Goal: Transaction & Acquisition: Purchase product/service

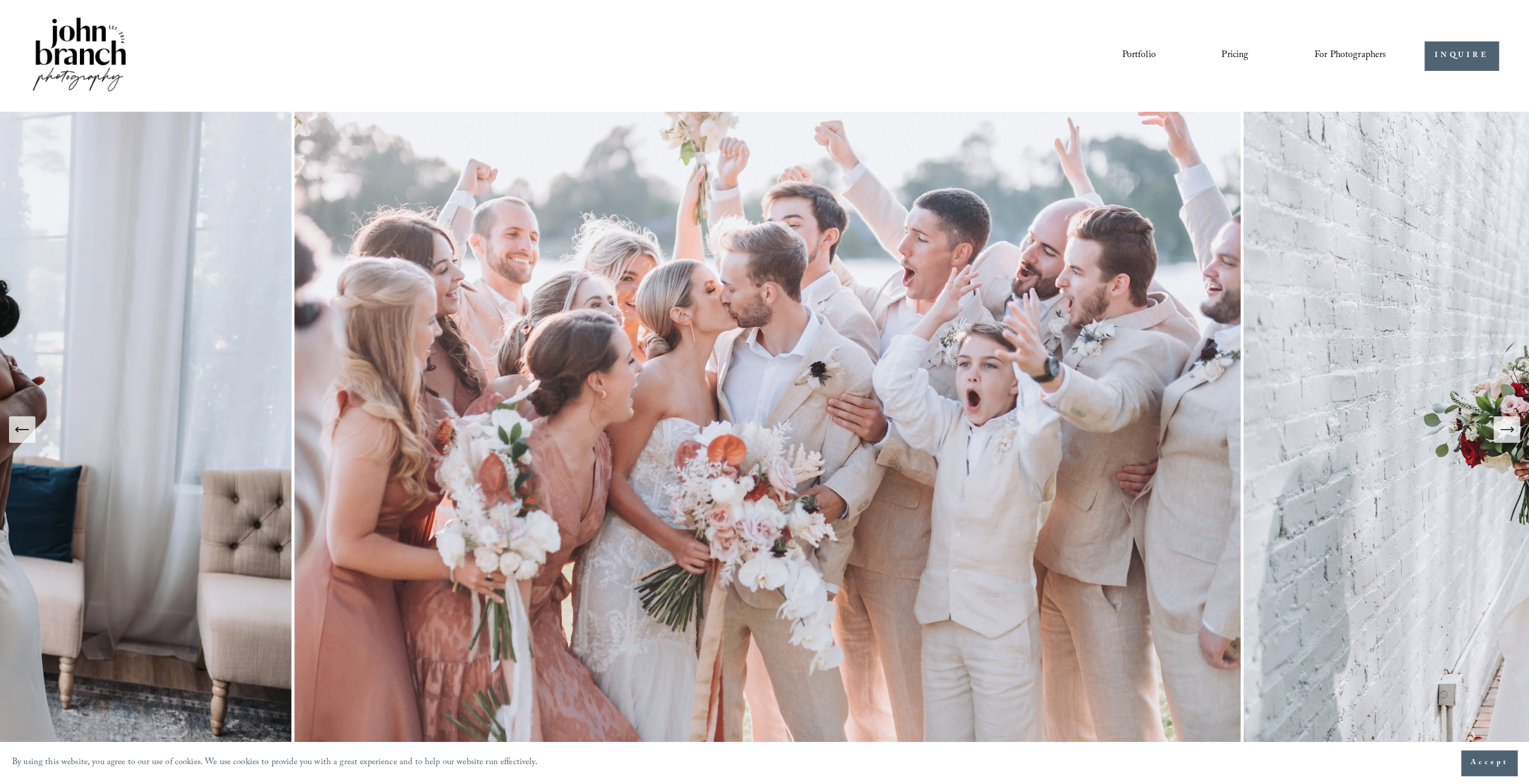
click at [0, 0] on span "Presets" at bounding box center [0, 0] width 0 height 0
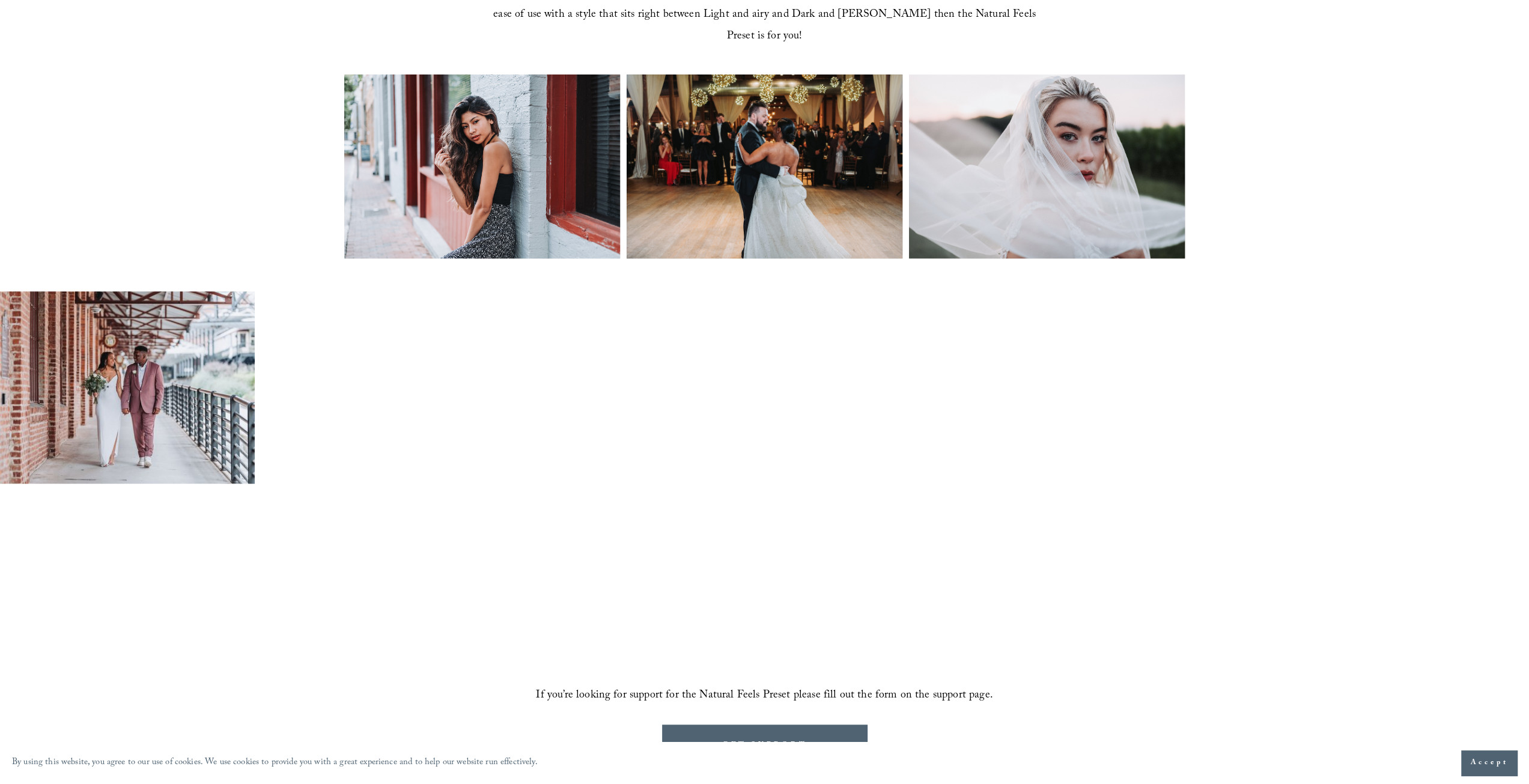
scroll to position [661, 0]
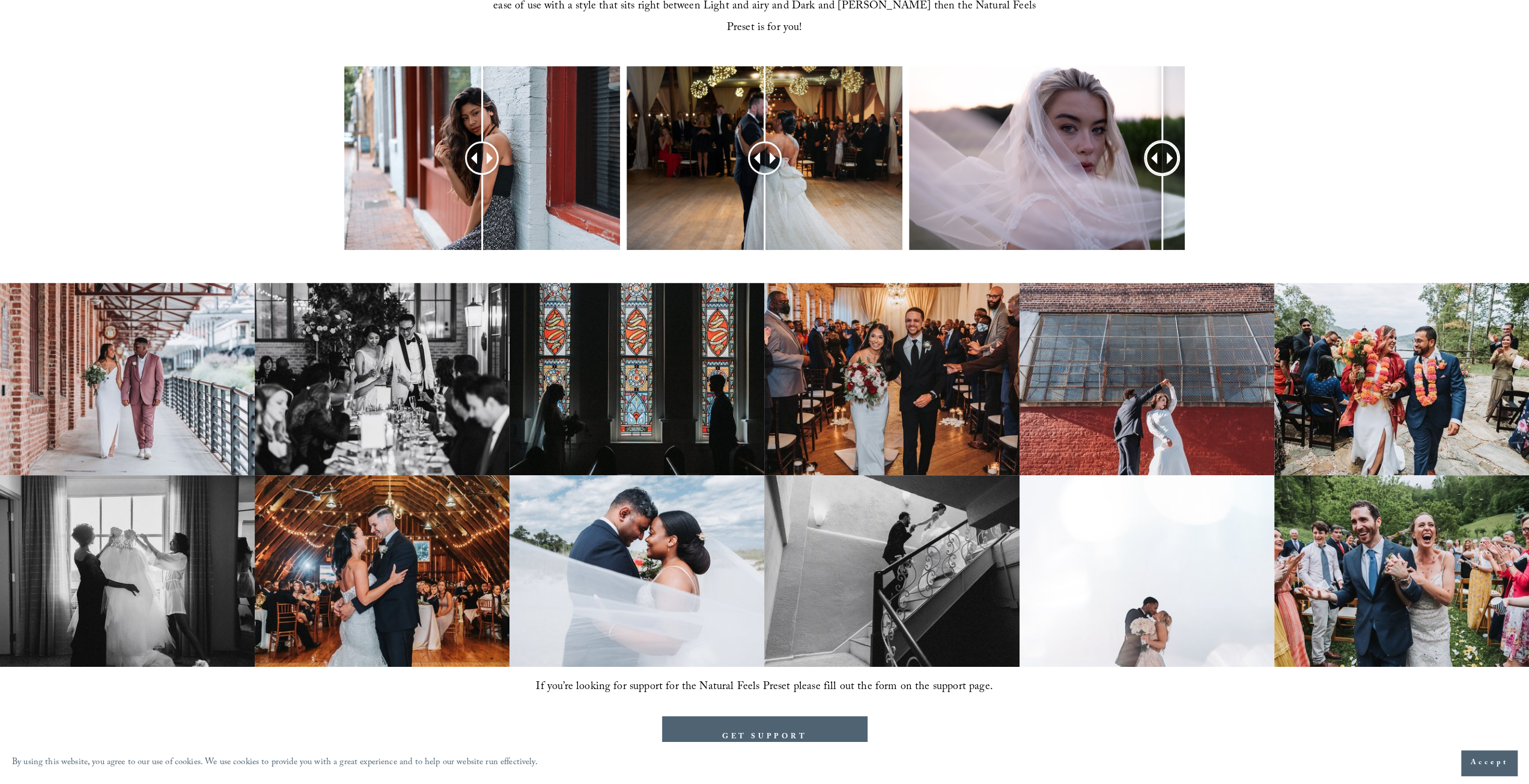
drag, startPoint x: 1043, startPoint y: 139, endPoint x: 1162, endPoint y: 171, distance: 123.2
click at [1162, 171] on div at bounding box center [1162, 158] width 31 height 31
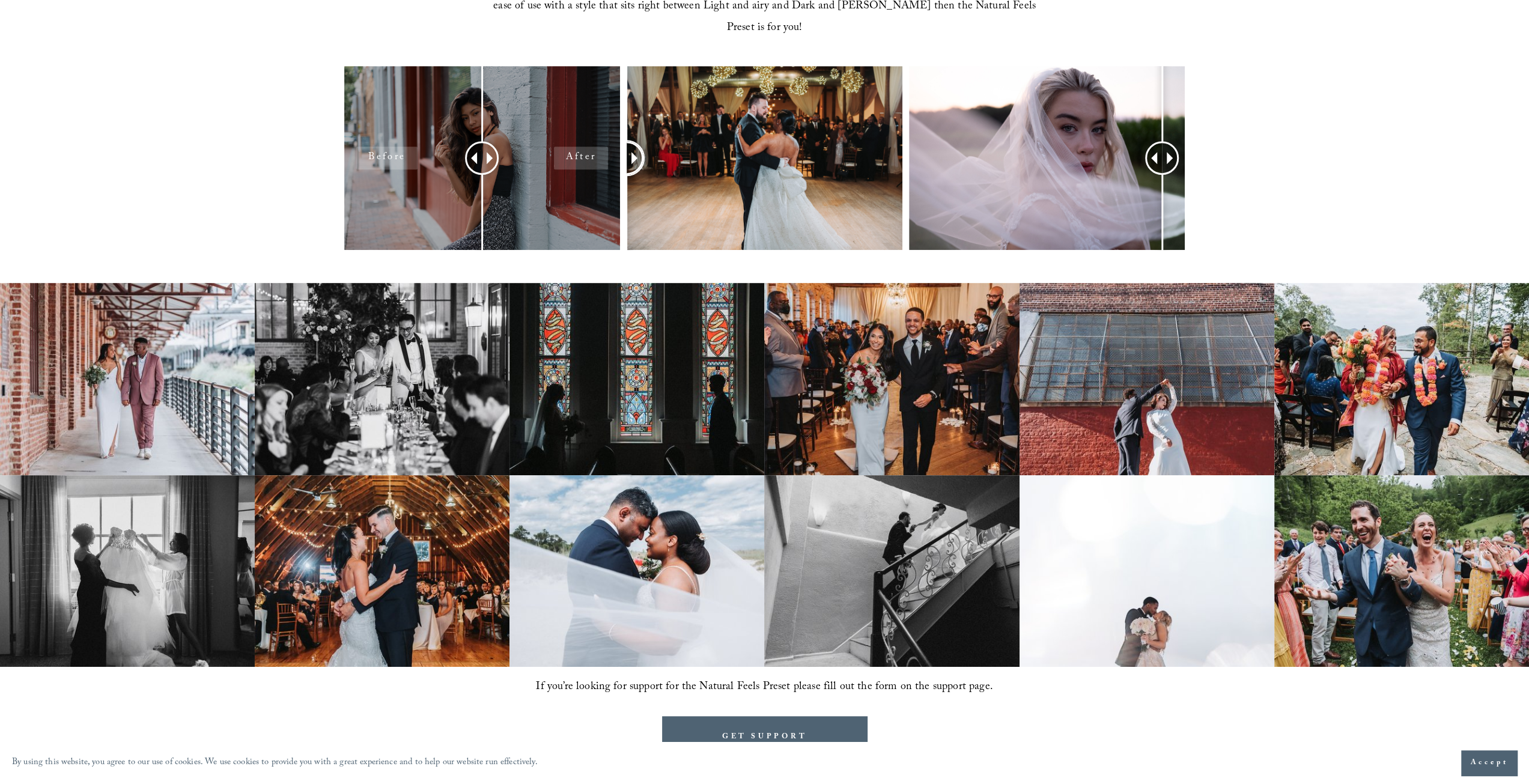
drag, startPoint x: 769, startPoint y: 144, endPoint x: 599, endPoint y: 149, distance: 170.1
click at [623, 152] on div at bounding box center [764, 174] width 1529 height 216
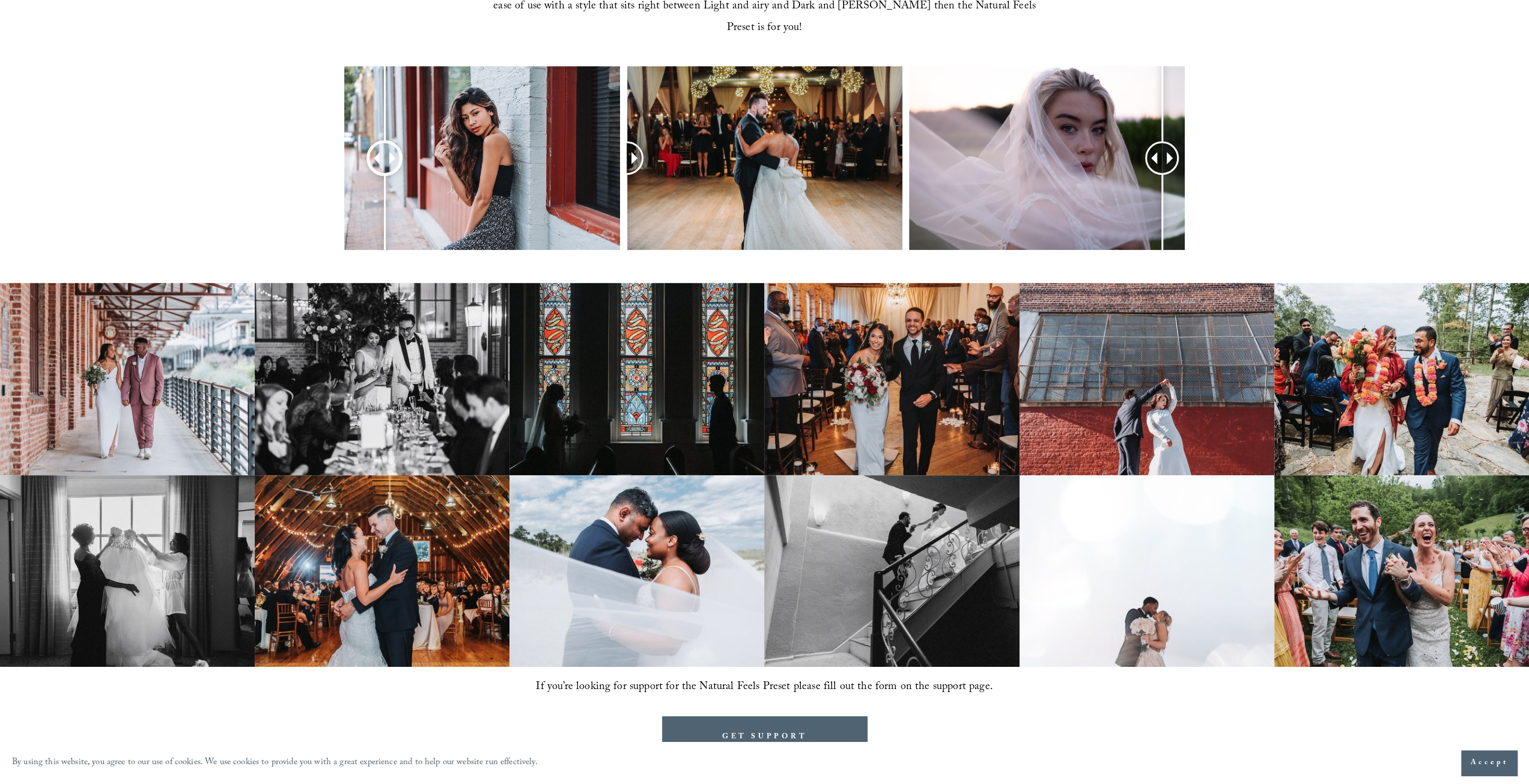
drag, startPoint x: 480, startPoint y: 129, endPoint x: 374, endPoint y: 142, distance: 106.8
click at [381, 144] on div at bounding box center [385, 158] width 31 height 31
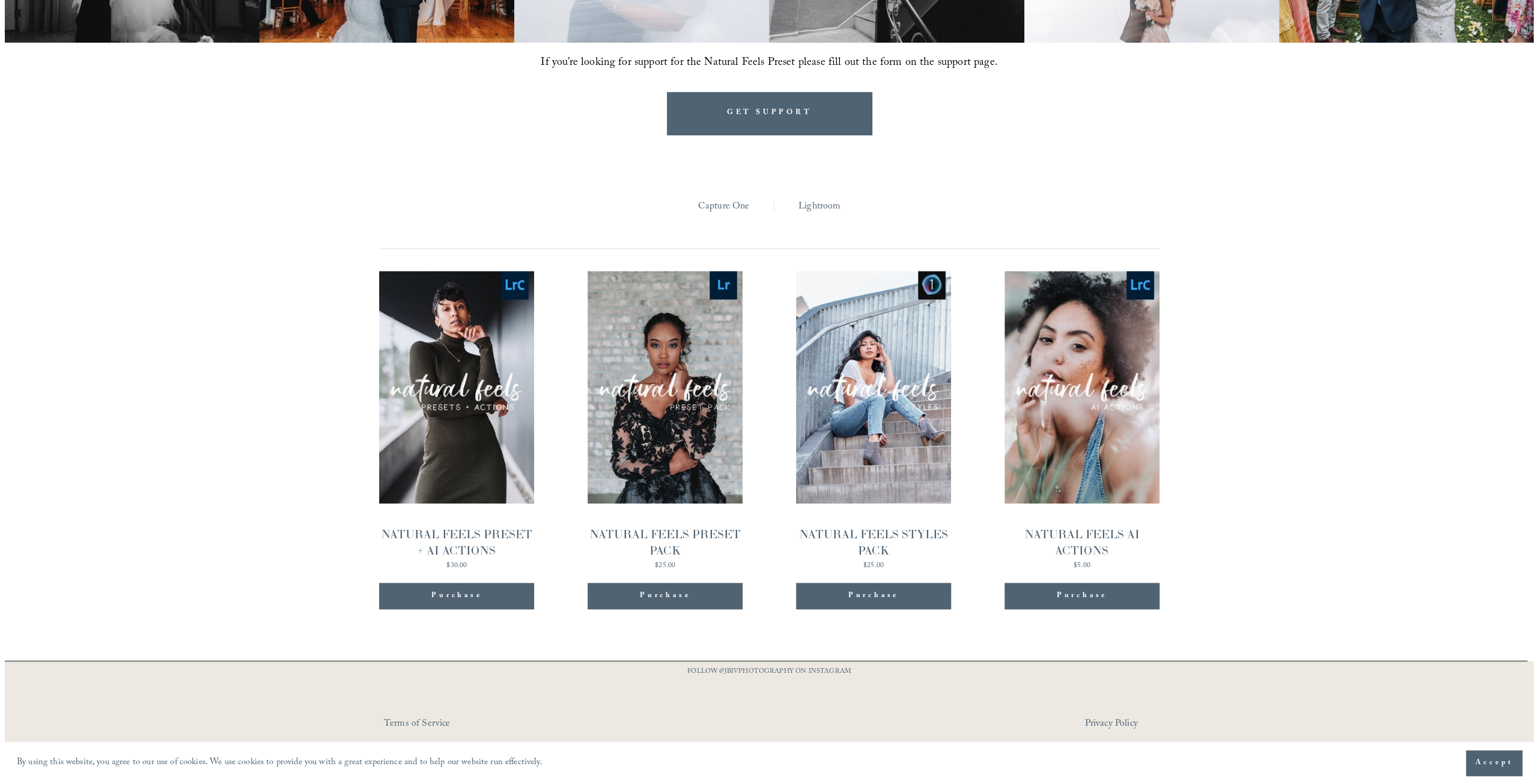
scroll to position [1303, 0]
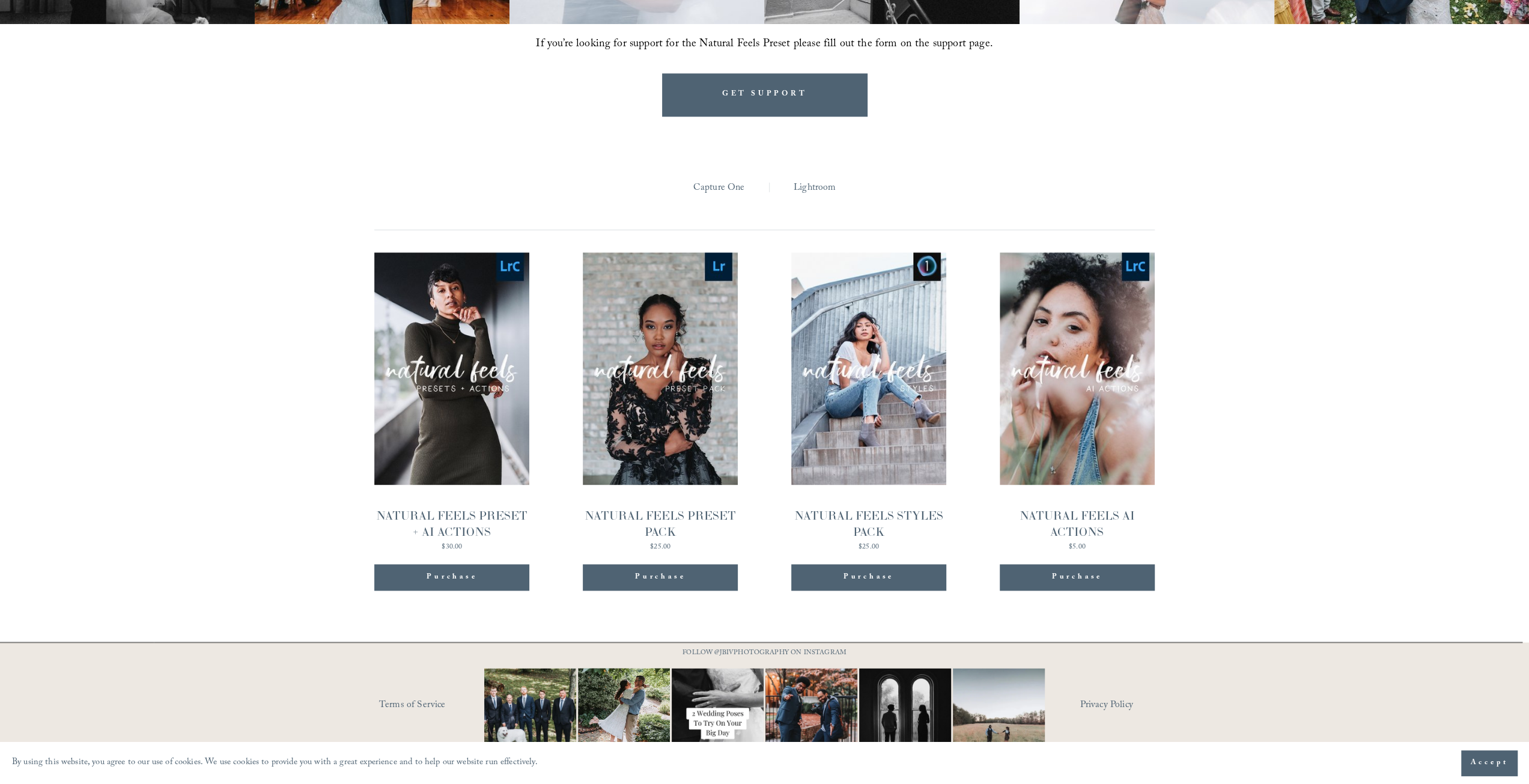
click at [470, 331] on span "Quick View" at bounding box center [451, 346] width 75 height 33
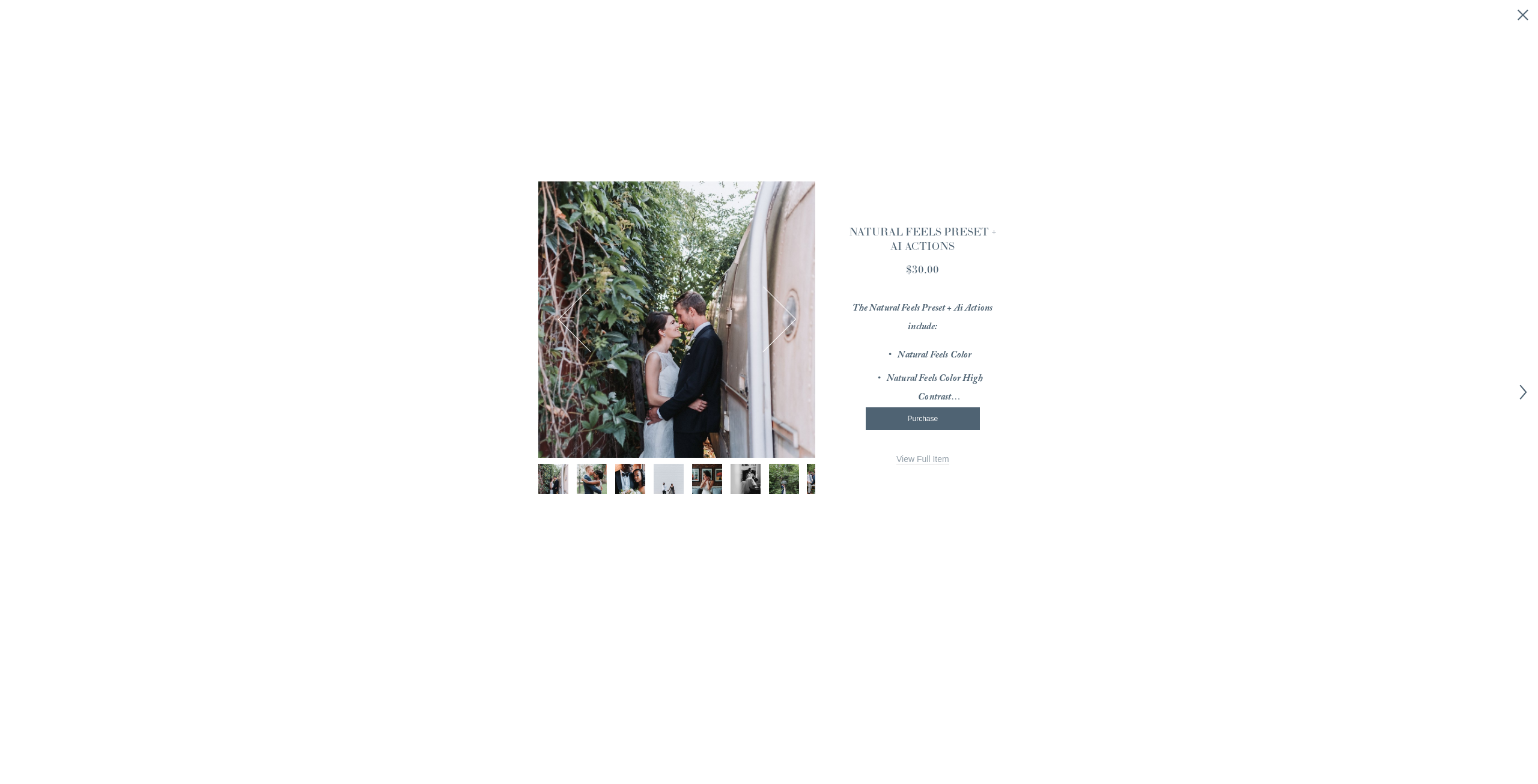
click at [923, 453] on div "$30.00 The Natural Feels Preset + Ai Actions include: Natural Feels Color Natur…" at bounding box center [923, 363] width 154 height 203
click at [917, 457] on span "View Full Item" at bounding box center [923, 459] width 53 height 10
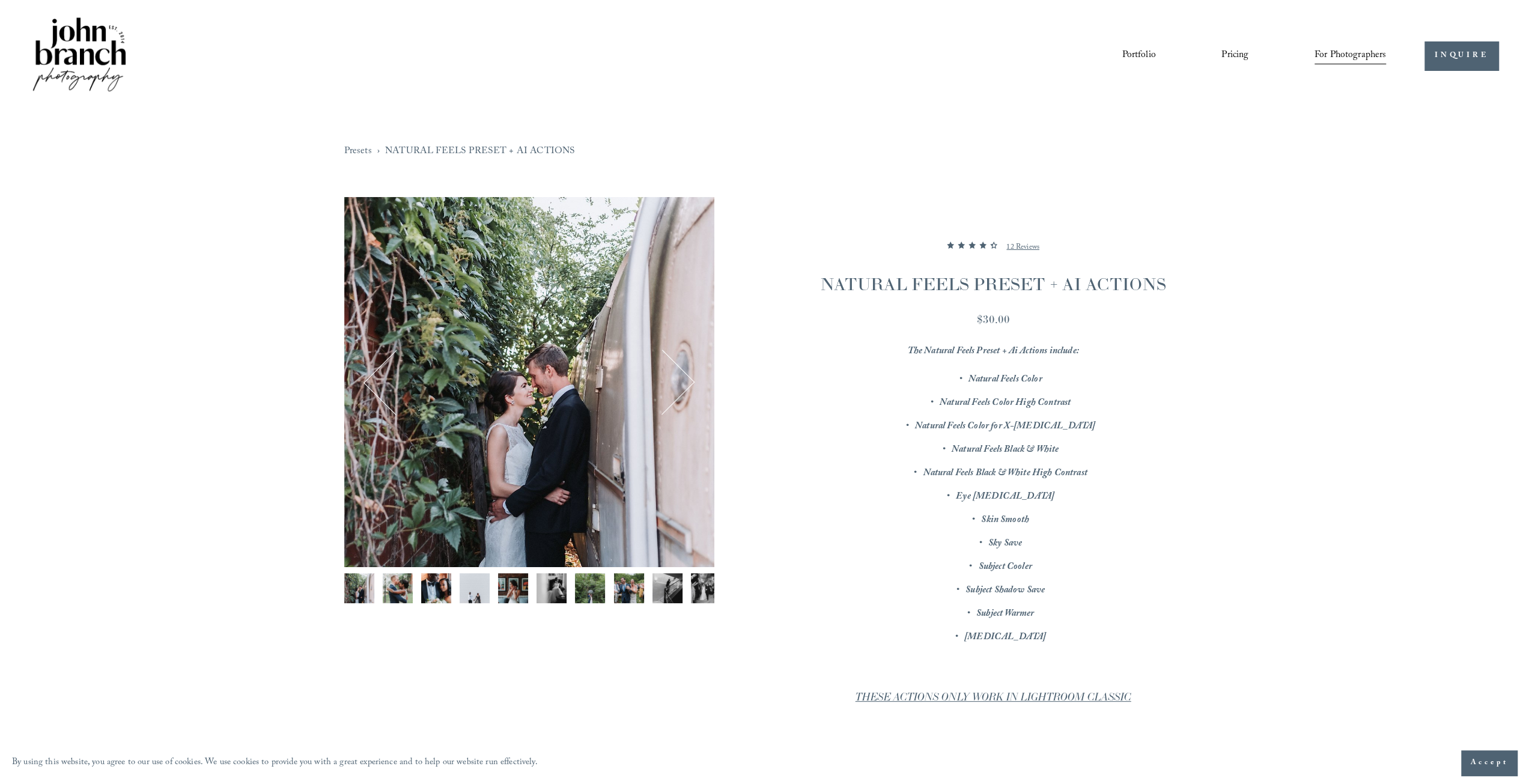
click at [387, 591] on img "Image 2 of 12" at bounding box center [397, 588] width 30 height 30
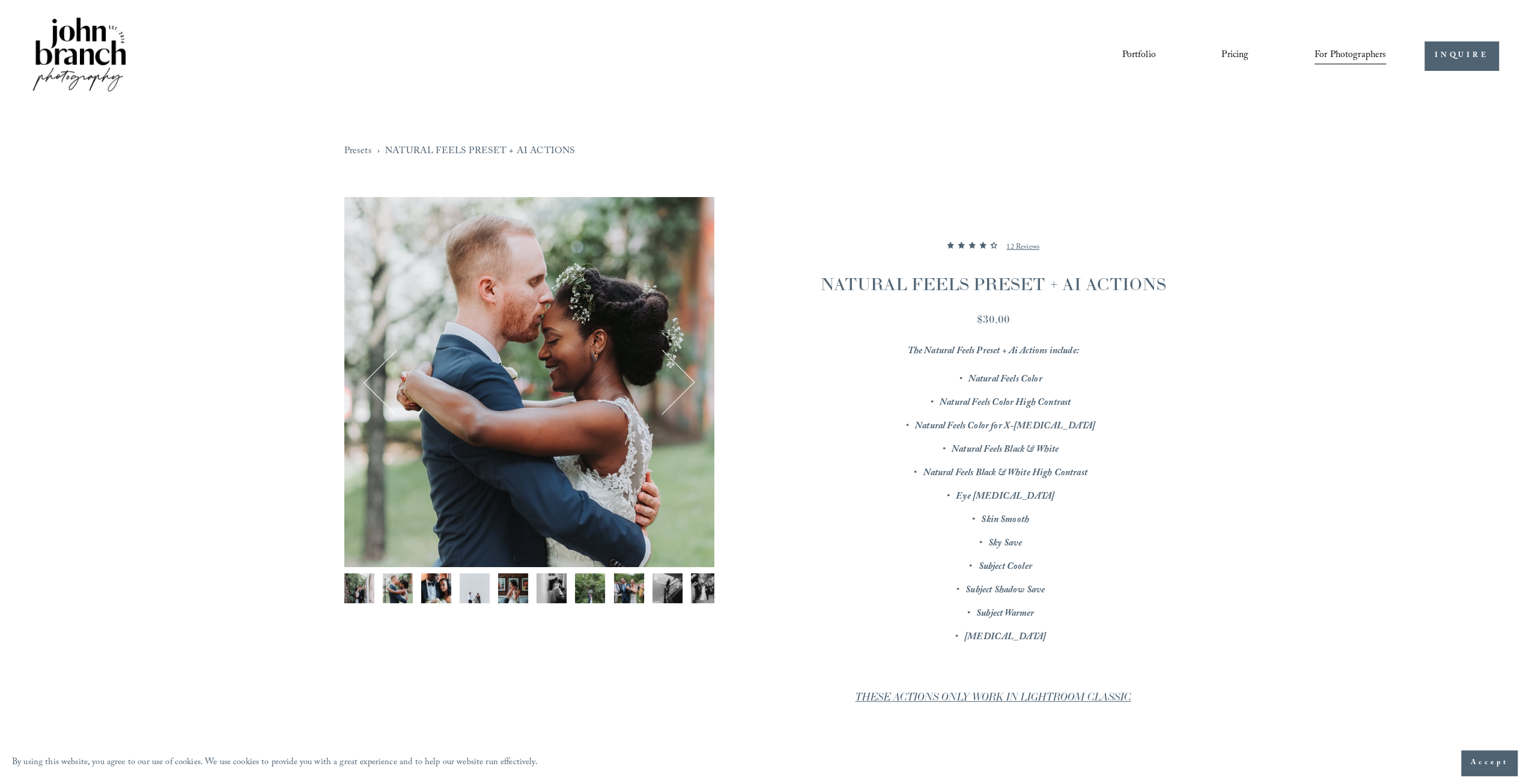
click at [435, 581] on img "Image 3 of 12" at bounding box center [436, 588] width 30 height 30
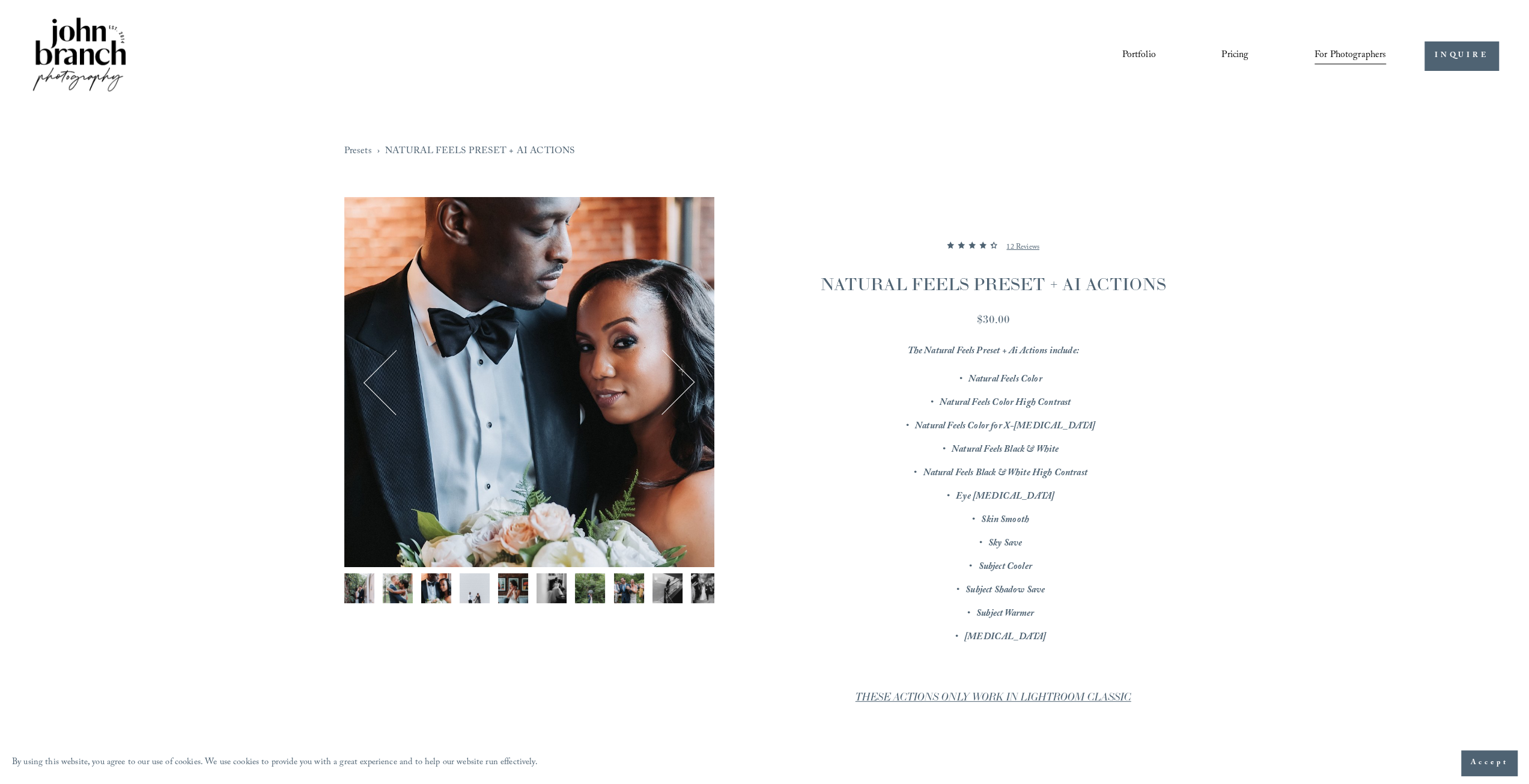
click at [475, 583] on img "Image 4 of 12" at bounding box center [475, 588] width 30 height 30
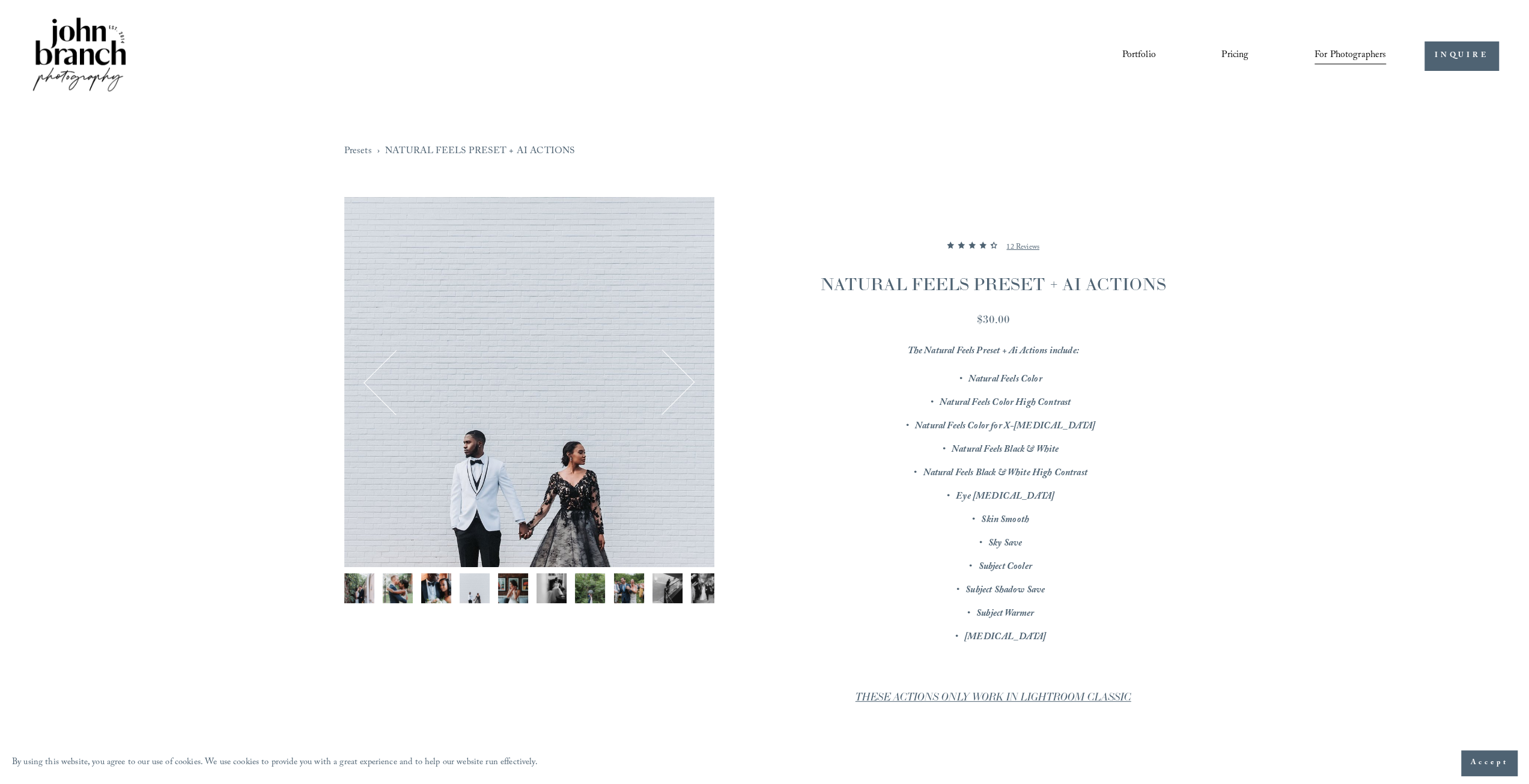
click at [521, 603] on img "Image 5 of 12" at bounding box center [513, 588] width 30 height 30
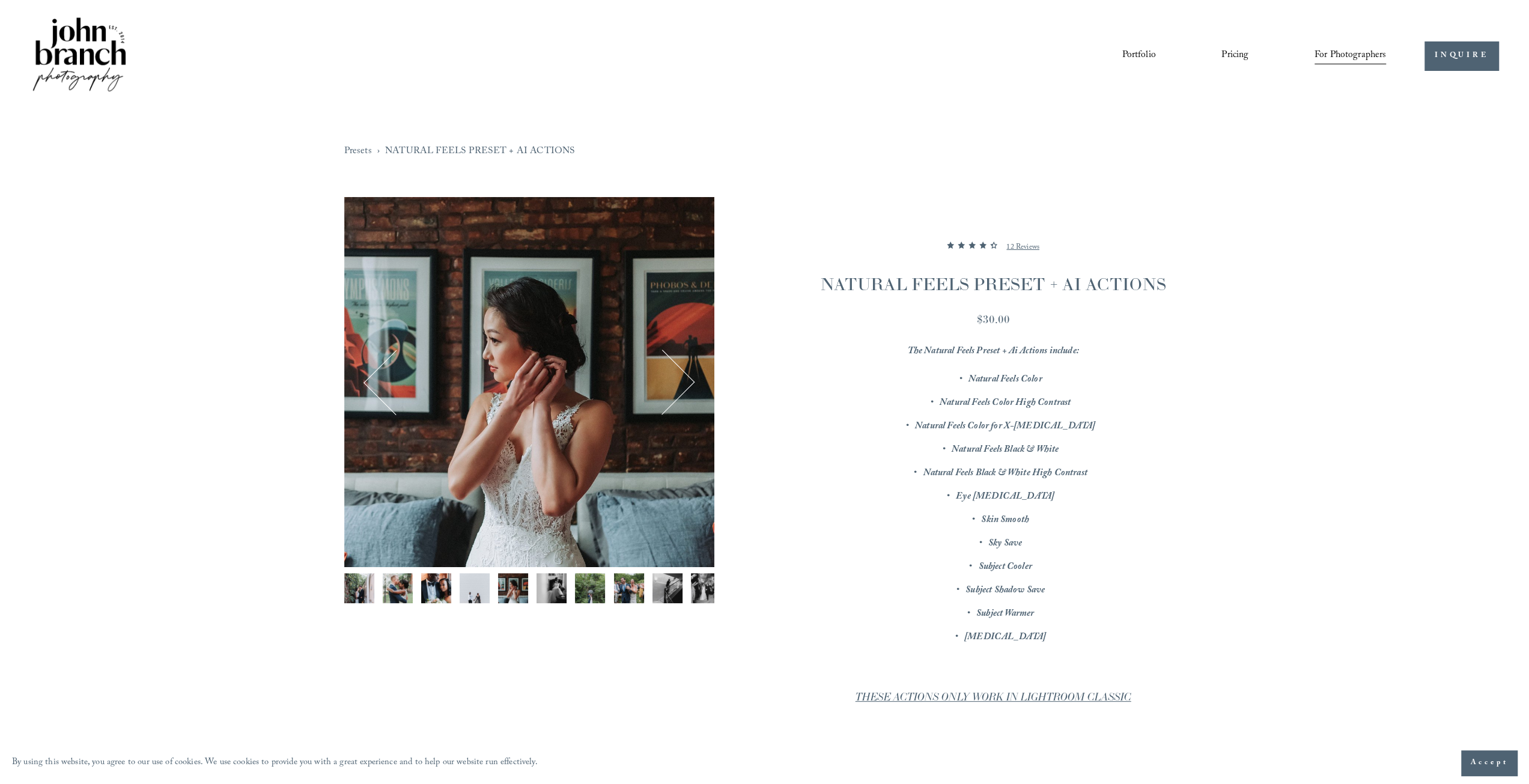
click at [550, 583] on img "Image 6 of 12" at bounding box center [551, 588] width 30 height 30
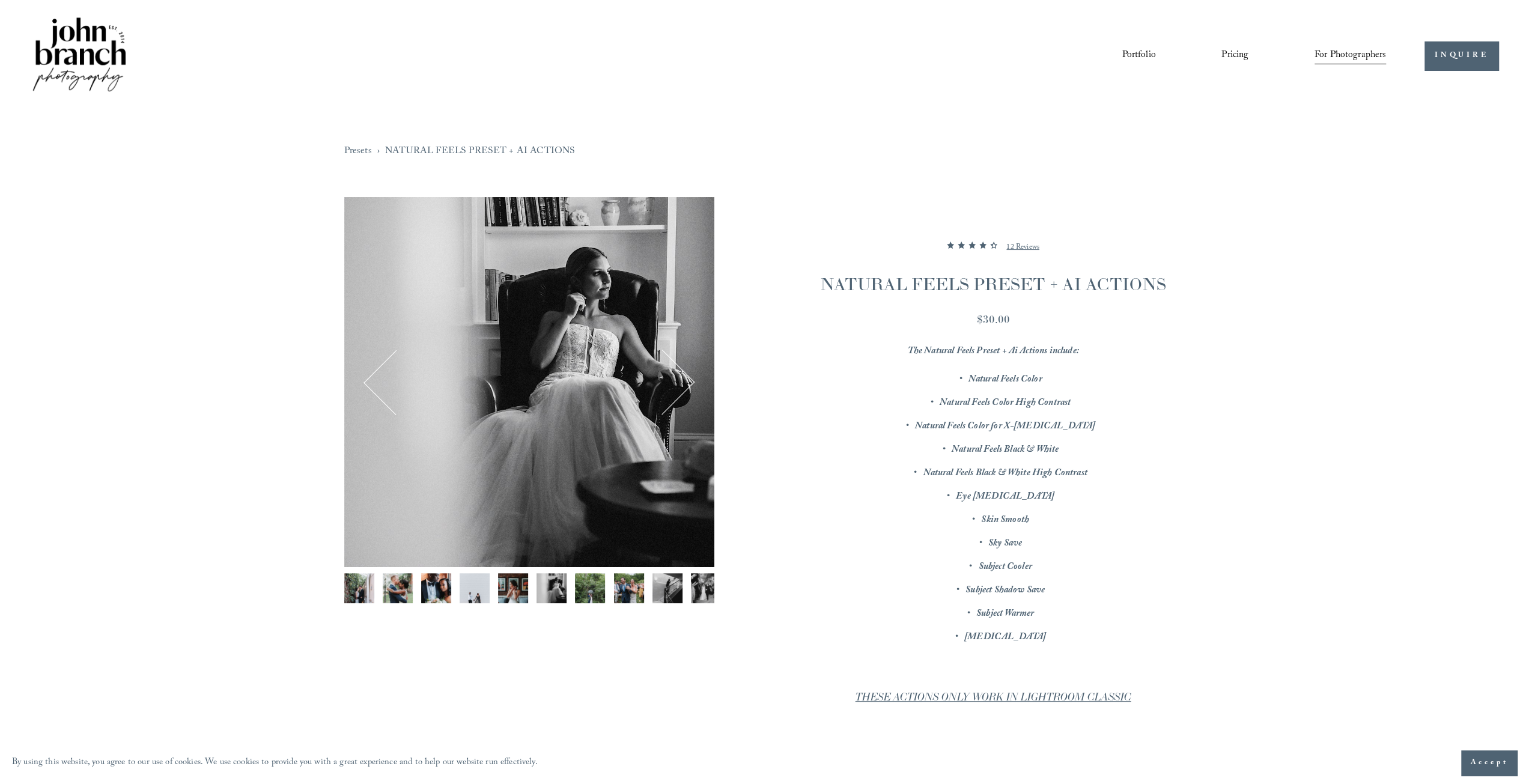
click at [562, 594] on img "Image 6 of 12" at bounding box center [551, 588] width 30 height 30
click at [599, 595] on img "Image 7 of 12" at bounding box center [590, 588] width 30 height 30
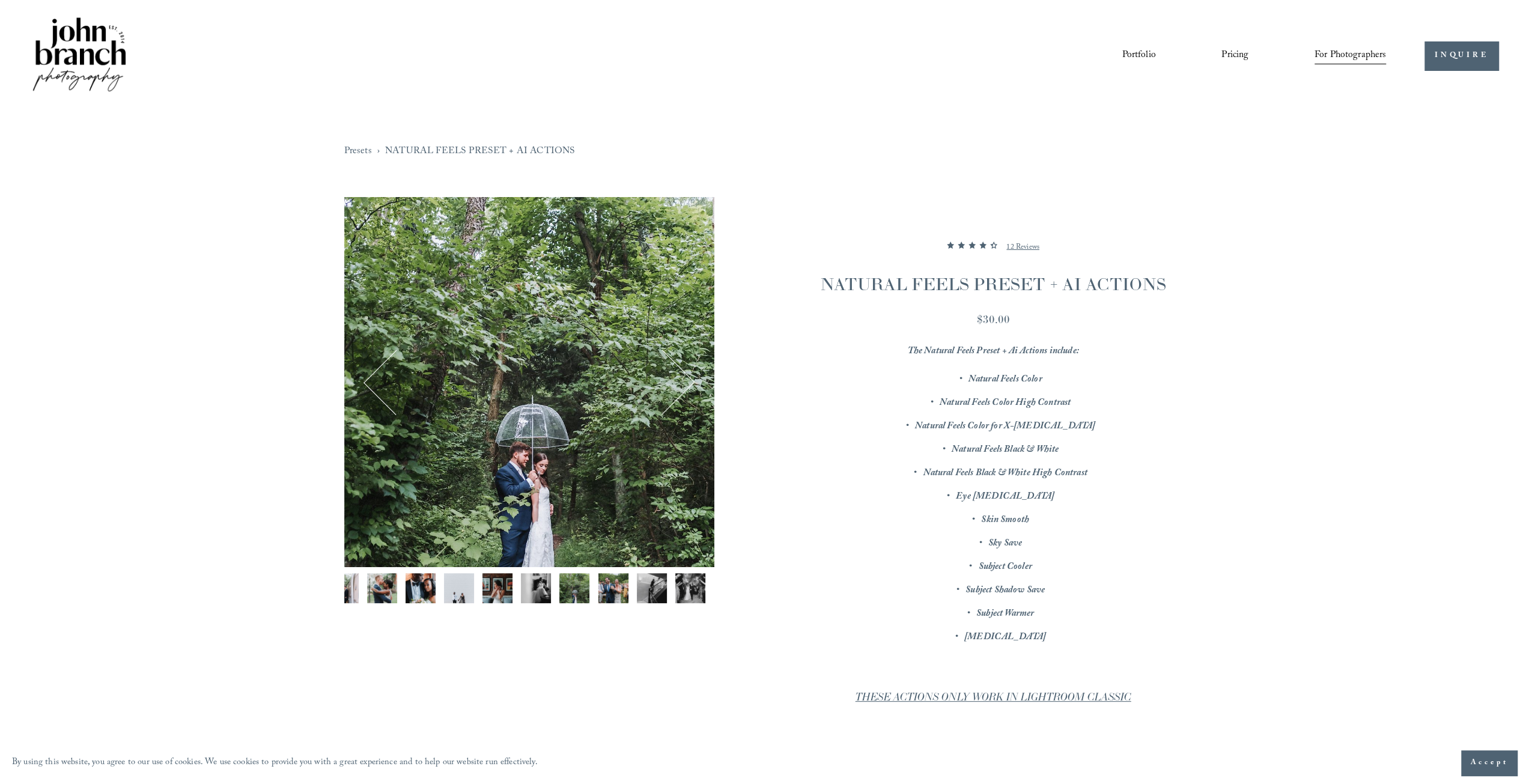
click at [654, 625] on div "Gallery" at bounding box center [529, 627] width 370 height 121
click at [1016, 250] on p "12 Reviews" at bounding box center [1023, 247] width 33 height 15
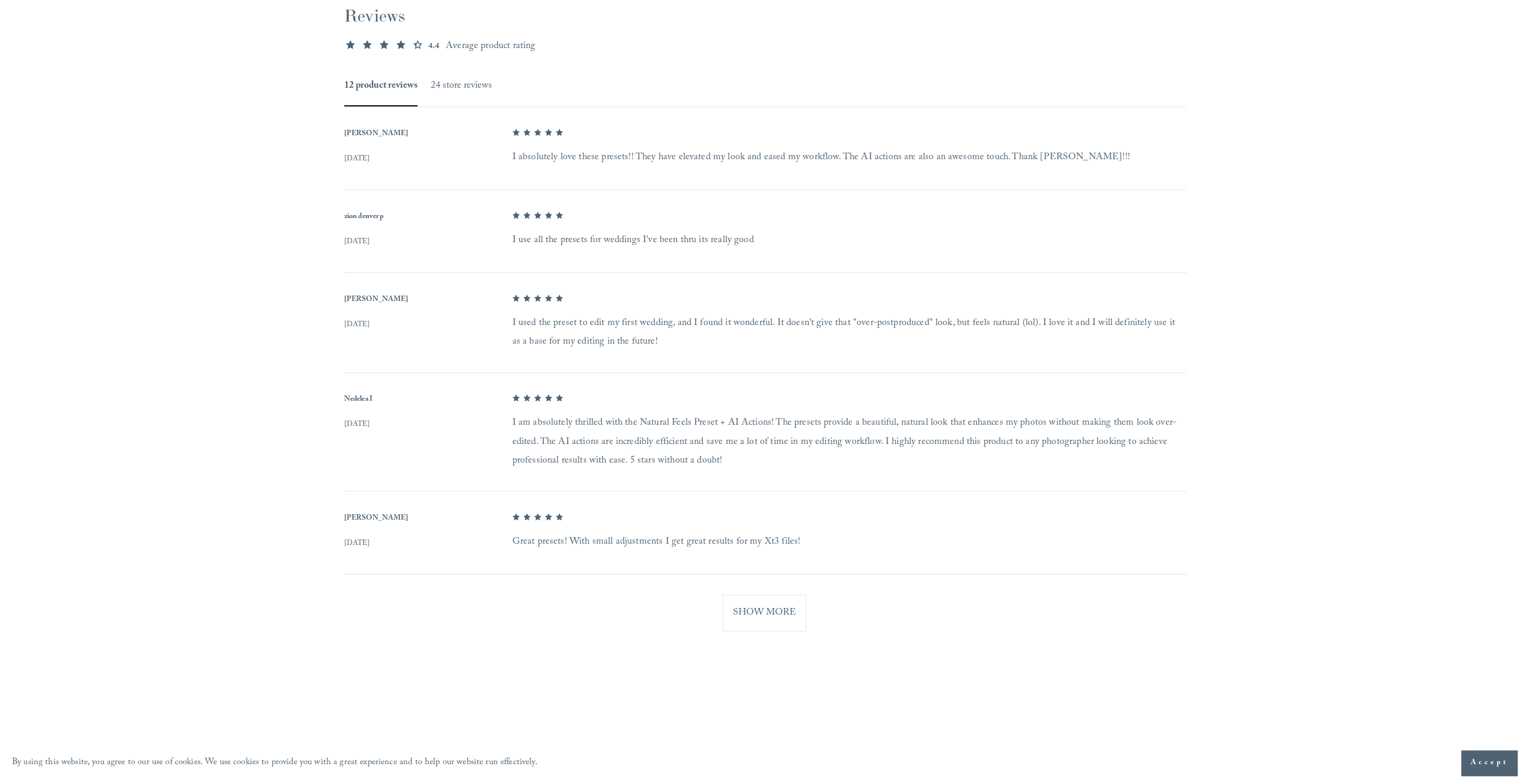
scroll to position [977, 0]
click at [448, 87] on button "24 store reviews" at bounding box center [461, 82] width 61 height 18
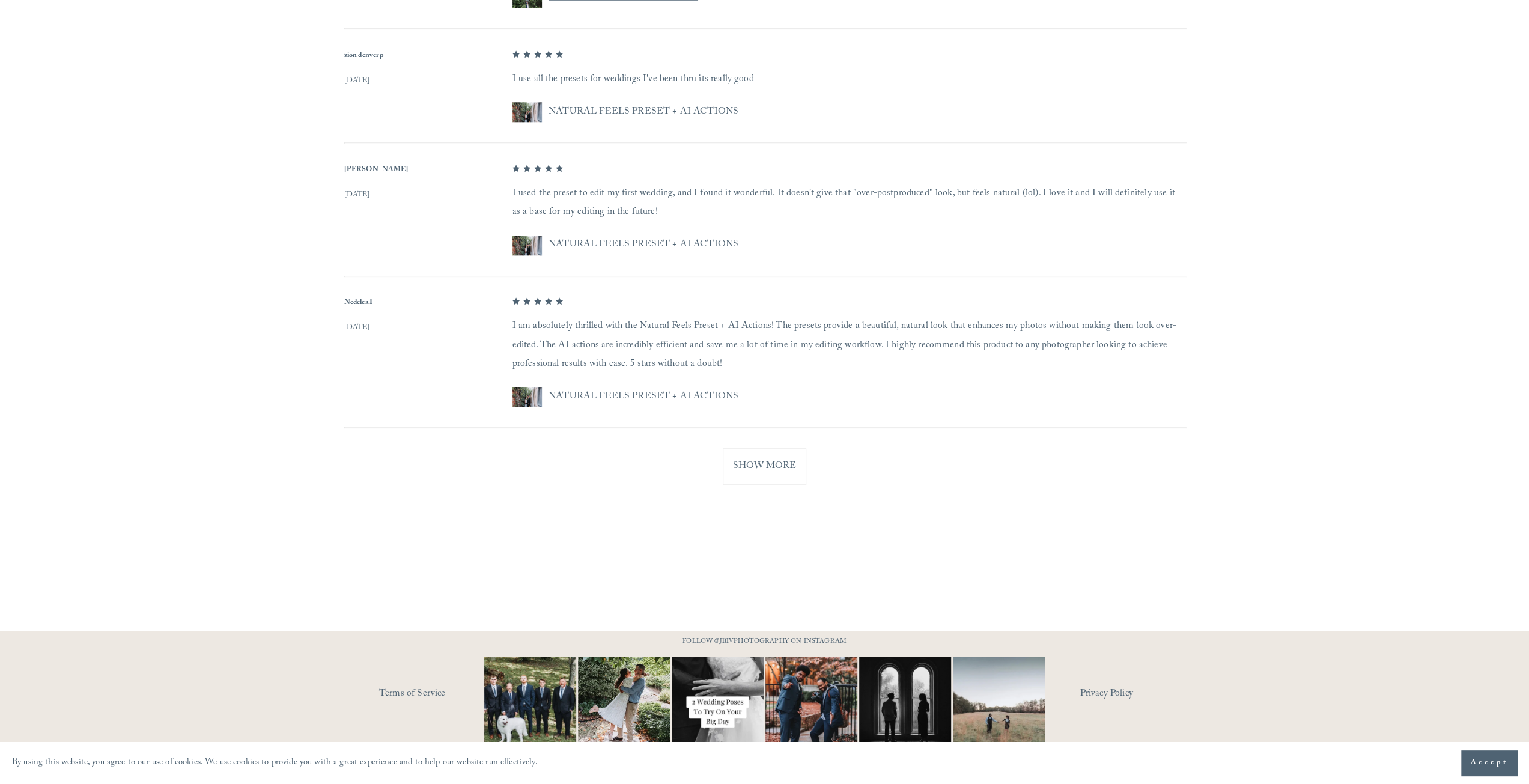
scroll to position [1288, 0]
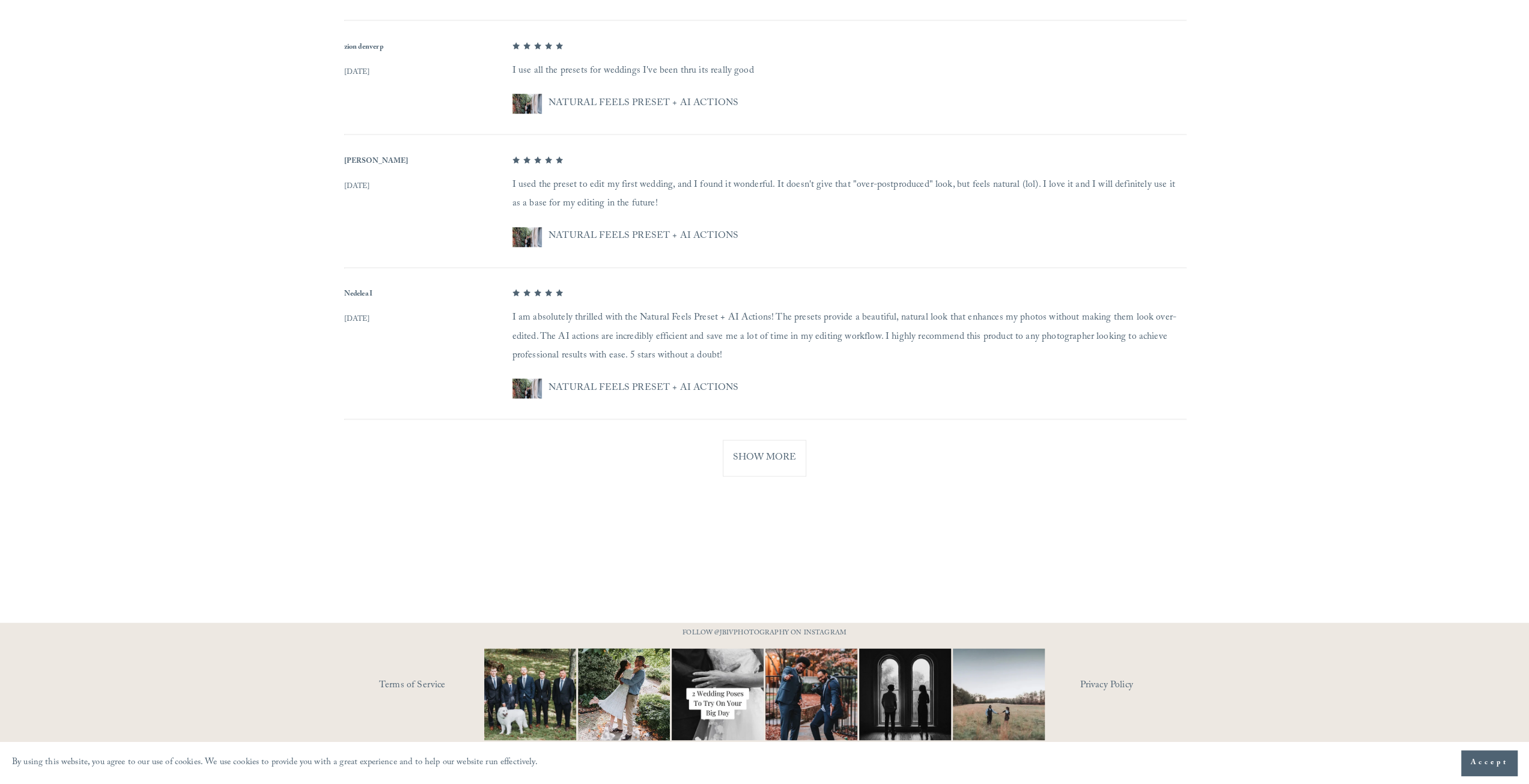
click at [769, 448] on button "Show More" at bounding box center [764, 458] width 83 height 36
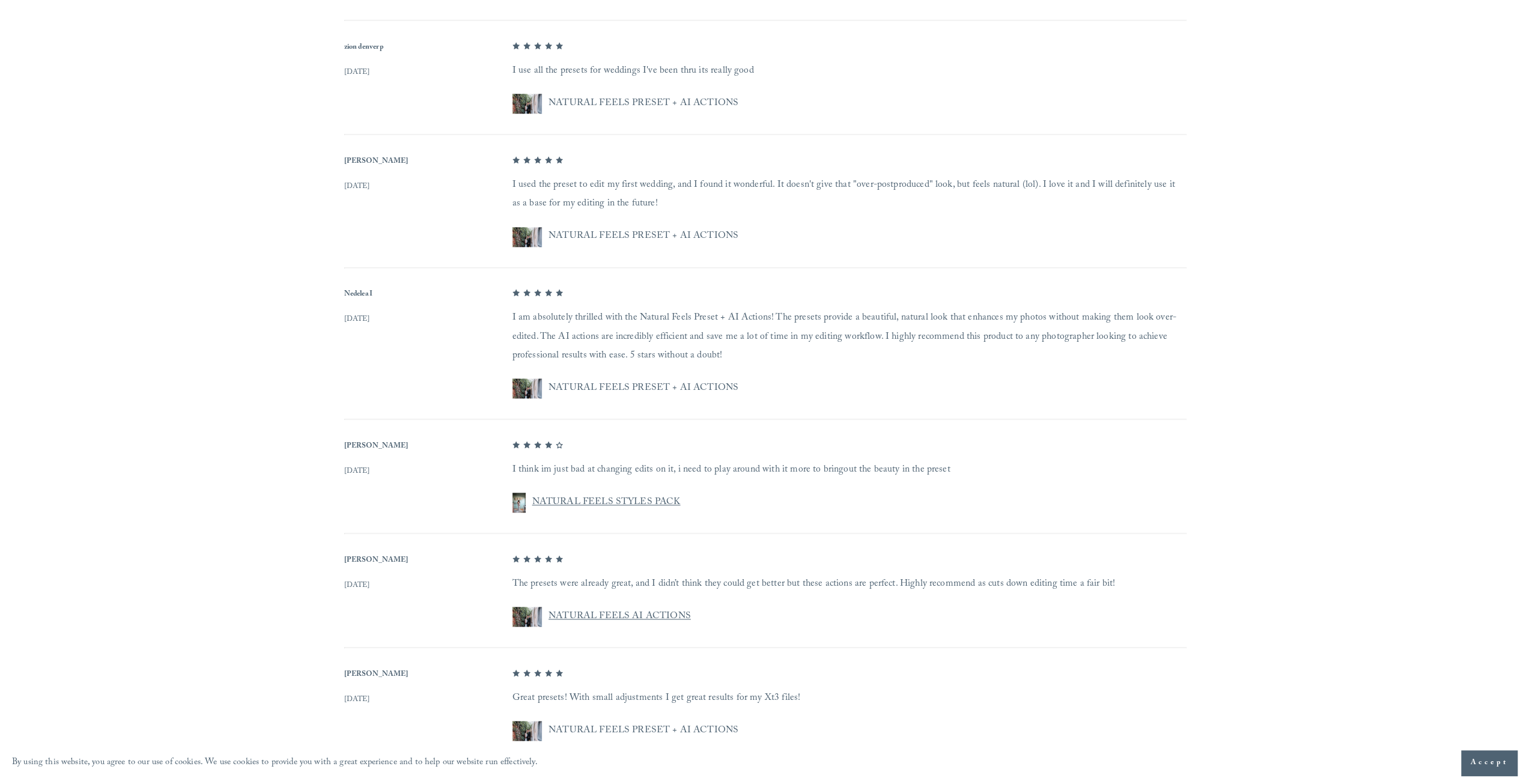
scroll to position [1508, 0]
